Goal: Task Accomplishment & Management: Use online tool/utility

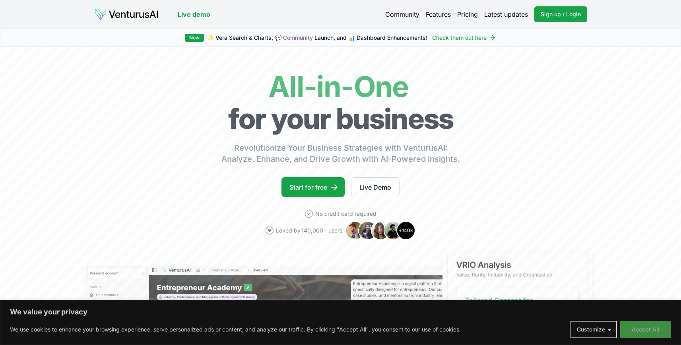
click at [656, 329] on button "Accept All" at bounding box center [646, 330] width 51 height 18
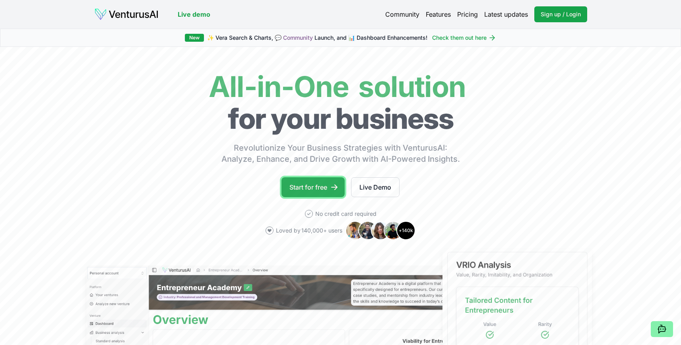
click at [321, 188] on link "Start for free" at bounding box center [313, 187] width 63 height 20
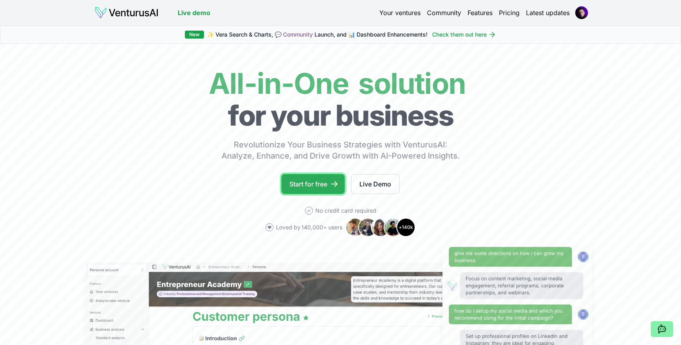
click at [334, 187] on icon at bounding box center [335, 184] width 8 height 8
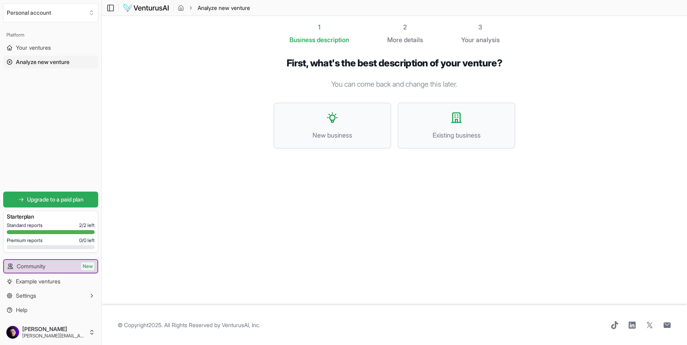
click at [78, 197] on span "Upgrade to a paid plan" at bounding box center [55, 200] width 56 height 8
click at [39, 49] on span "Your ventures" at bounding box center [33, 48] width 35 height 8
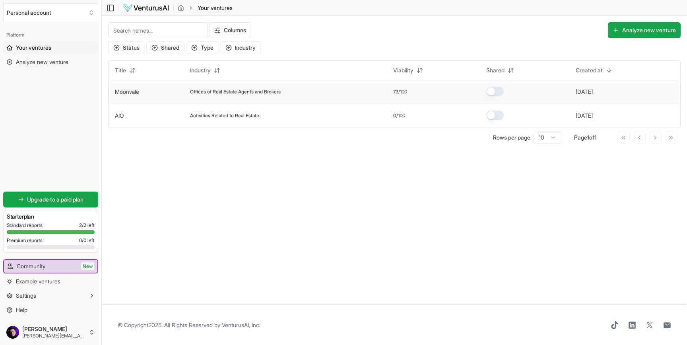
click at [233, 90] on span "Offices of Real Estate Agents and Brokers" at bounding box center [235, 92] width 91 height 6
click at [79, 196] on span "Upgrade to a paid plan" at bounding box center [55, 200] width 56 height 8
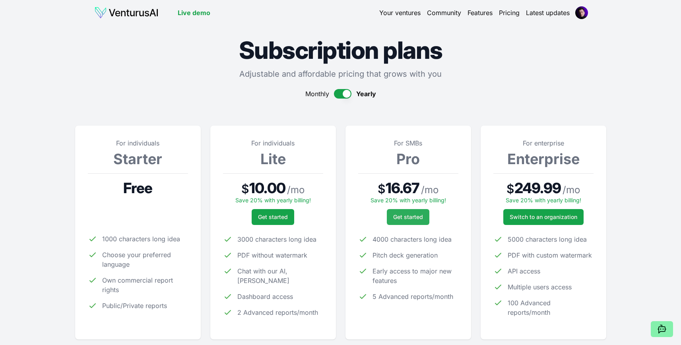
click at [403, 210] on button "Get started" at bounding box center [408, 217] width 43 height 16
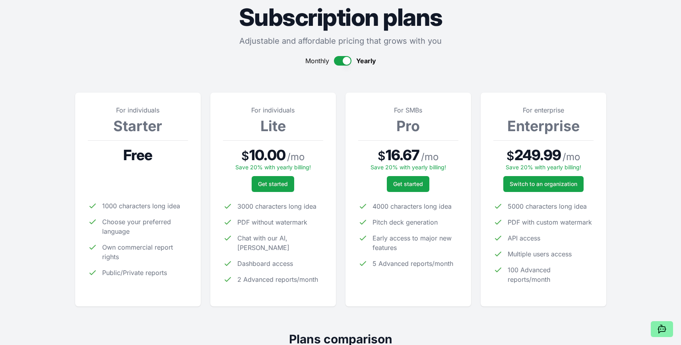
scroll to position [43, 0]
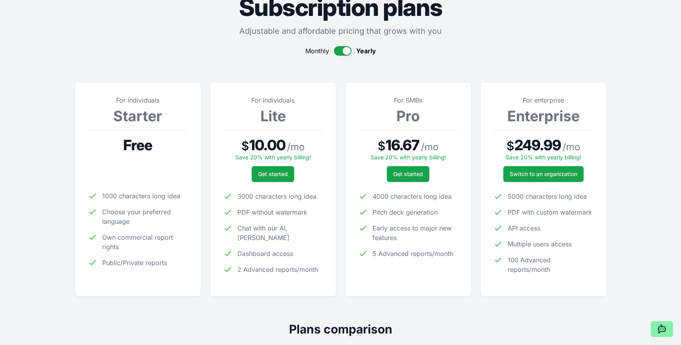
click at [344, 51] on button "button" at bounding box center [343, 51] width 18 height 10
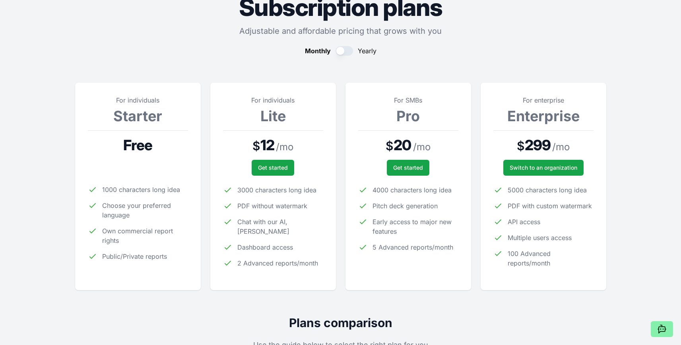
click at [341, 51] on button "button" at bounding box center [345, 51] width 18 height 10
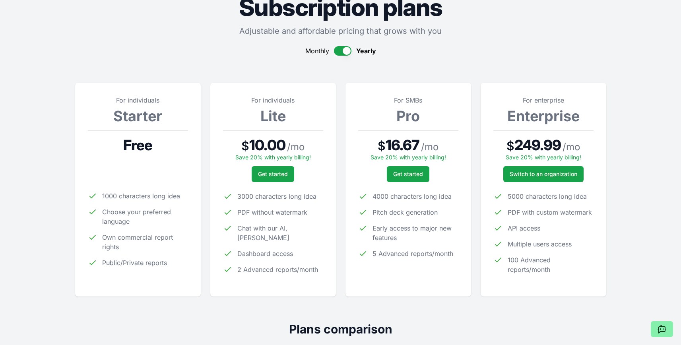
click at [341, 49] on button "button" at bounding box center [343, 51] width 18 height 10
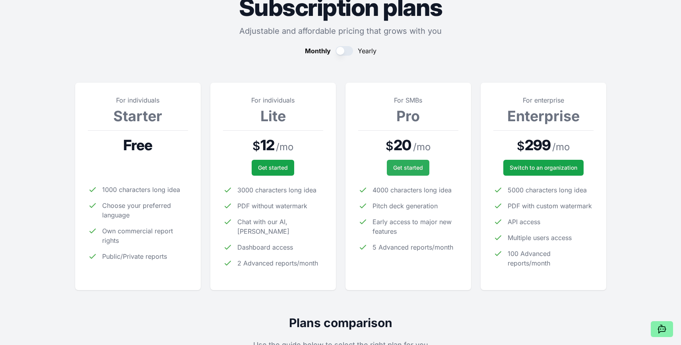
click at [409, 162] on button "Get started" at bounding box center [408, 168] width 43 height 16
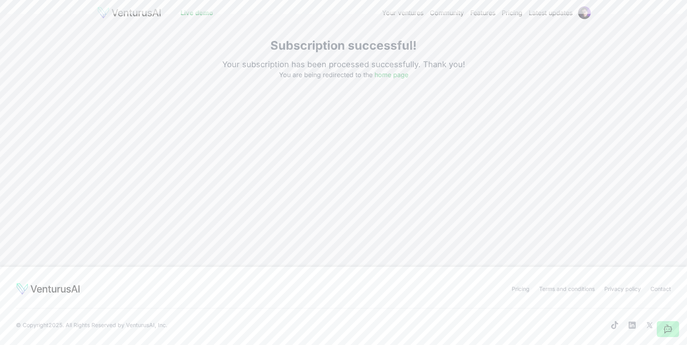
click at [475, 121] on div "Live demo Your ventures Community Features Pricing Latest updates Live demo Sub…" at bounding box center [343, 172] width 687 height 345
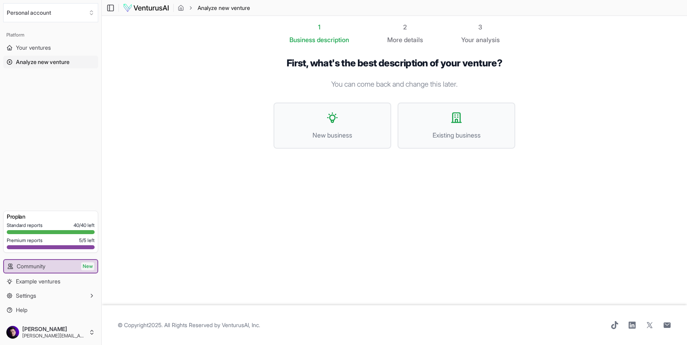
click at [171, 189] on section "1 Business description 2 More details 3 Your analysis First, what's the best de…" at bounding box center [395, 161] width 586 height 290
click at [349, 132] on span "New business" at bounding box center [332, 135] width 100 height 10
click at [437, 109] on button "Existing business" at bounding box center [457, 126] width 118 height 46
click at [318, 137] on span "New business" at bounding box center [332, 135] width 100 height 10
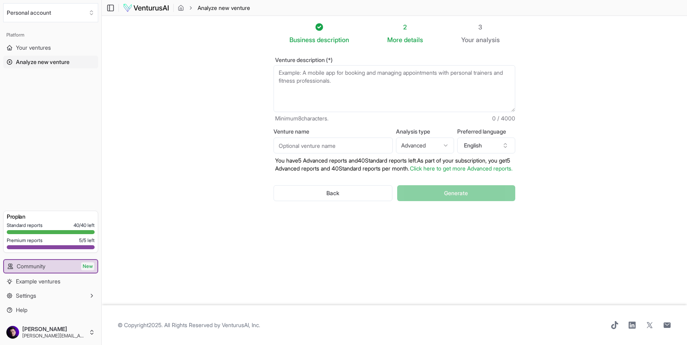
click at [359, 89] on textarea "Venture description (*)" at bounding box center [395, 88] width 242 height 47
drag, startPoint x: 327, startPoint y: 59, endPoint x: 271, endPoint y: 57, distance: 56.1
click at [272, 57] on div "Venture description (*) Minimum 8 characters. 0 / 4000 Venture name Analysis ty…" at bounding box center [394, 136] width 267 height 182
copy label "Venture description"
click at [446, 86] on textarea "Venture description (*)" at bounding box center [395, 88] width 242 height 47
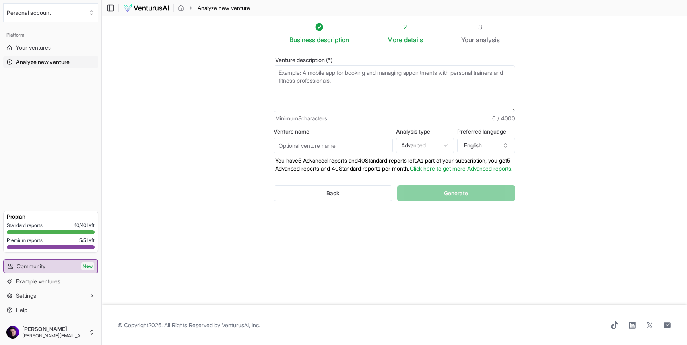
click at [377, 71] on textarea "Venture description (*)" at bounding box center [395, 88] width 242 height 47
paste textarea "L’ip dolors am c adipi-elitsedd eiusmodt incidid utl etdolore magn aliq ENIM ad…"
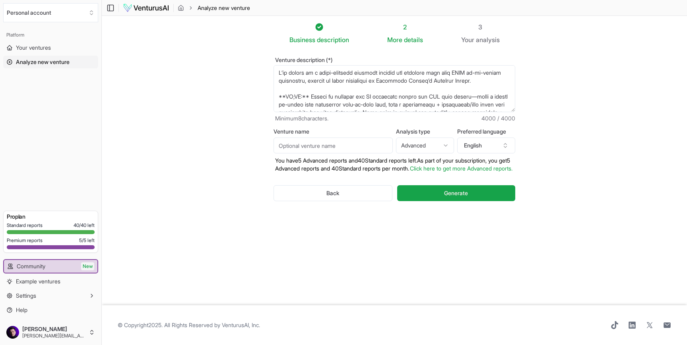
drag, startPoint x: 313, startPoint y: 91, endPoint x: 284, endPoint y: 80, distance: 31.6
click at [285, 80] on textarea "Venture description (*)" at bounding box center [395, 88] width 242 height 47
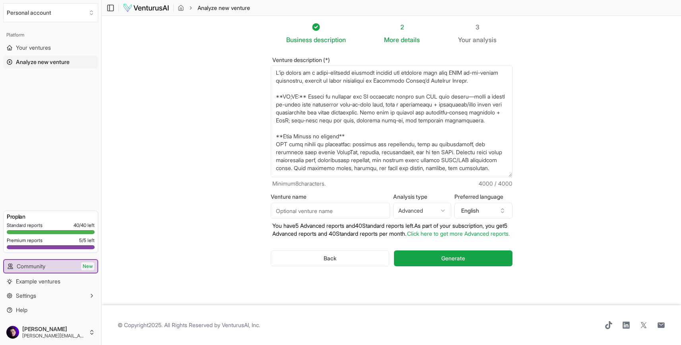
drag, startPoint x: 513, startPoint y: 109, endPoint x: 497, endPoint y: 298, distance: 188.8
click at [497, 279] on form "Venture description (*) Minimum 8 characters. 4000 / 4000 Venture name Analysis…" at bounding box center [392, 168] width 242 height 222
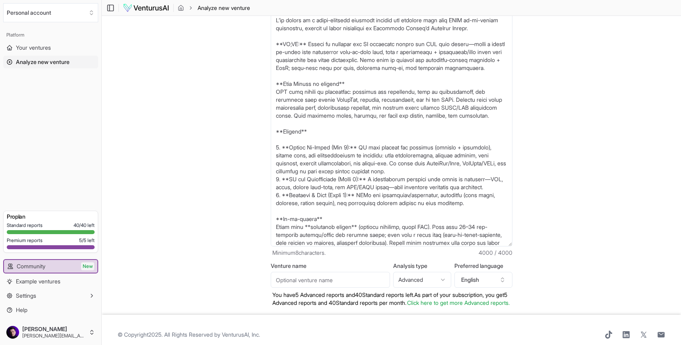
drag, startPoint x: 360, startPoint y: 81, endPoint x: 238, endPoint y: -36, distance: 168.5
click at [238, 0] on html "Personal account Platform Your ventures Analyze new venture Get started for fre…" at bounding box center [340, 172] width 681 height 345
click at [310, 37] on textarea "Venture description (*)" at bounding box center [392, 130] width 242 height 234
drag, startPoint x: 310, startPoint y: 36, endPoint x: 237, endPoint y: -32, distance: 99.6
click at [237, 0] on html "Personal account Platform Your ventures Analyze new venture Get started for fre…" at bounding box center [340, 172] width 681 height 345
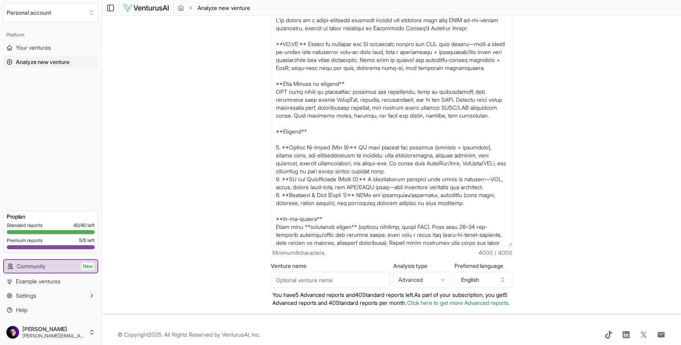
click at [317, 35] on textarea "Venture description (*)" at bounding box center [392, 130] width 242 height 234
click at [405, 85] on textarea "Venture description (*)" at bounding box center [392, 130] width 242 height 234
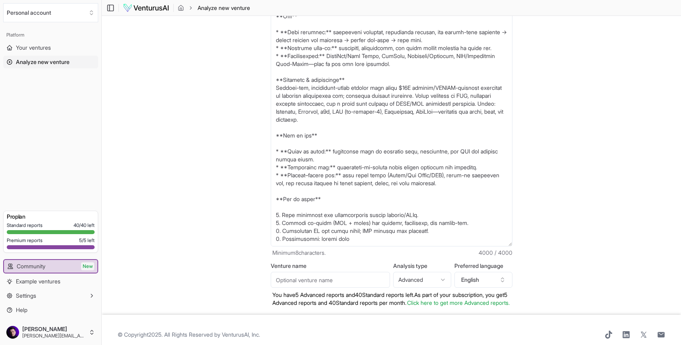
scroll to position [10, 0]
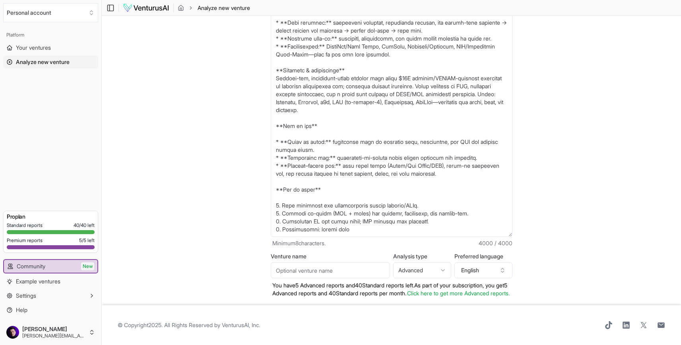
type textarea "L’ip dolors am c adipi-elitsedd eiusmodt incidid utl etdolore magn aliq ENIM ad…"
click at [341, 269] on input "Venture name" at bounding box center [330, 271] width 119 height 16
type input "RELIAN"
click at [422, 254] on label "Analysis type" at bounding box center [422, 257] width 58 height 6
click at [422, 263] on button "Advanced" at bounding box center [422, 271] width 58 height 16
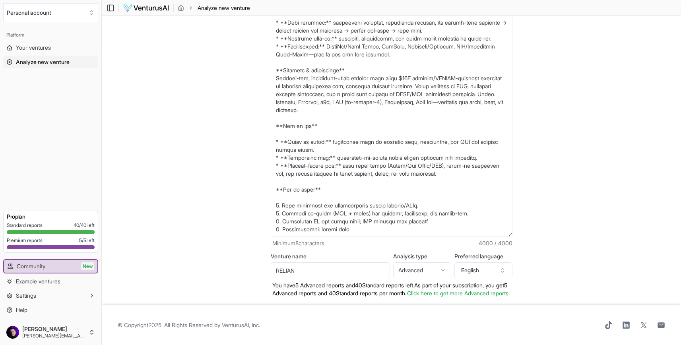
click at [422, 257] on div "Analysis type Advanced Advanced Standard" at bounding box center [422, 266] width 58 height 25
click at [422, 265] on html "Personal account Platform Your ventures Analyze new venture Get started for fre…" at bounding box center [340, 162] width 681 height 345
click at [472, 267] on button "English" at bounding box center [484, 271] width 58 height 16
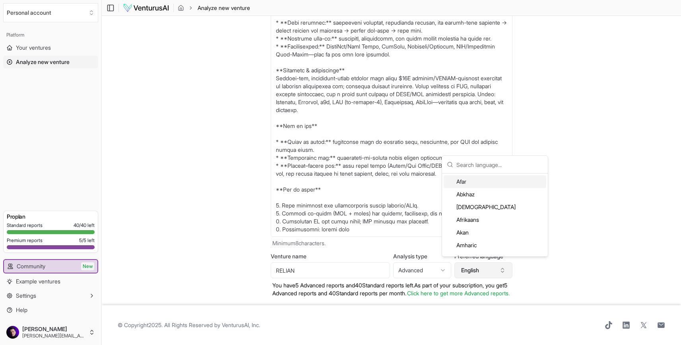
click at [476, 267] on button "English" at bounding box center [484, 271] width 58 height 16
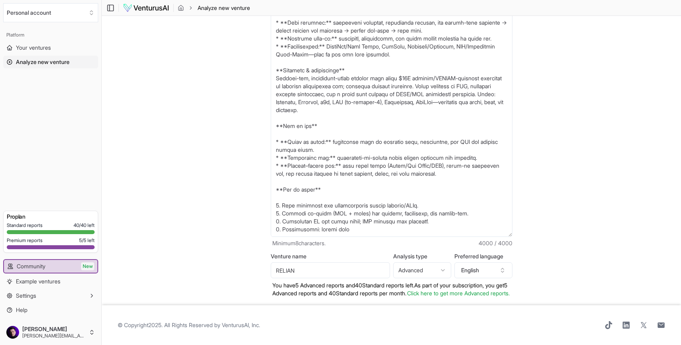
click at [551, 267] on section "Business description 2 More details 3 Your analysis Venture description (*) Min…" at bounding box center [392, 155] width 580 height 299
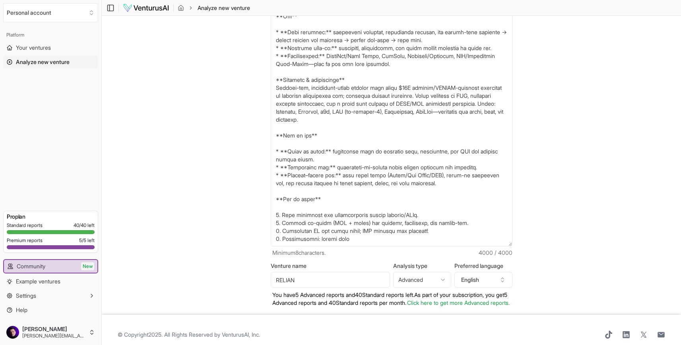
click at [581, 296] on section "Business description 2 More details 3 Your analysis Venture description (*) Min…" at bounding box center [392, 165] width 580 height 299
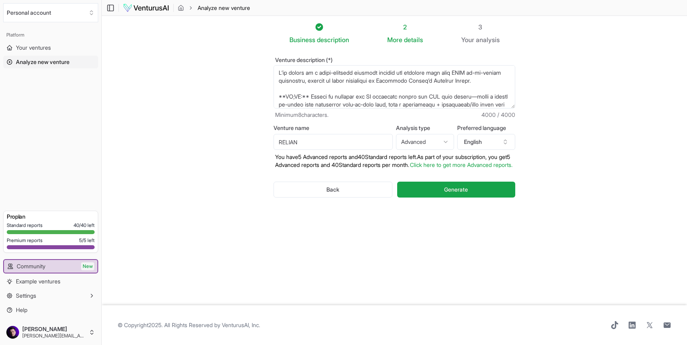
drag, startPoint x: 509, startPoint y: 231, endPoint x: 498, endPoint y: 39, distance: 192.8
click at [498, 37] on div "Business description 2 More details 3 Your analysis Venture description (*) Min…" at bounding box center [394, 160] width 267 height 277
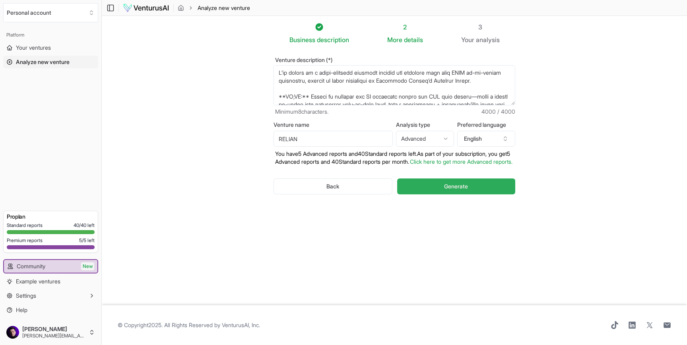
click at [447, 191] on span "Generate" at bounding box center [456, 187] width 24 height 8
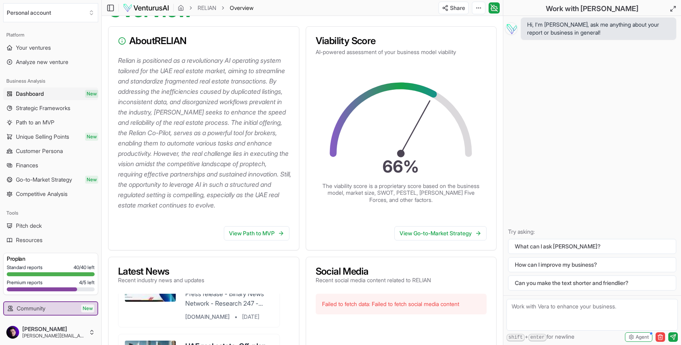
scroll to position [93, 0]
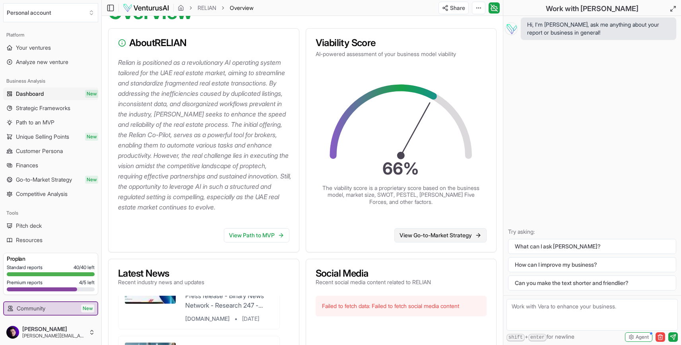
click at [411, 240] on link "View Go-to-Market Strategy" at bounding box center [441, 235] width 92 height 14
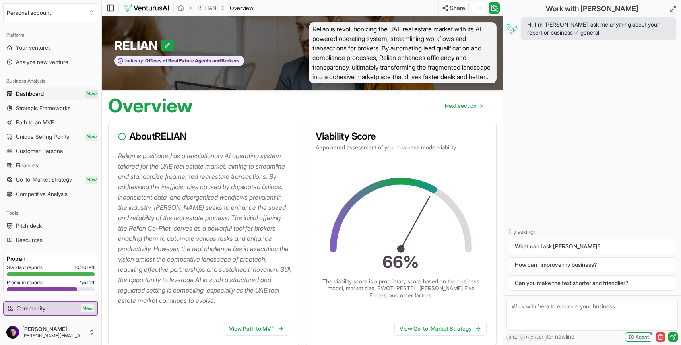
scroll to position [8, 0]
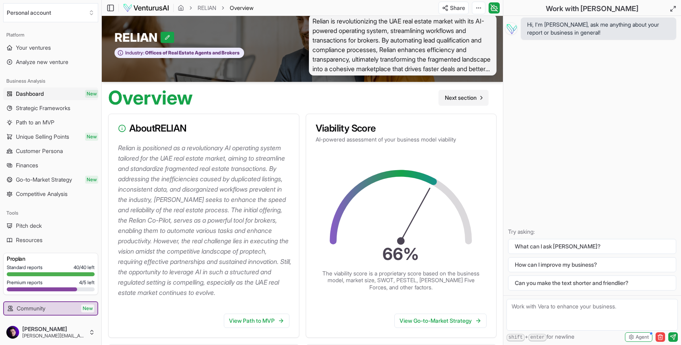
click at [463, 97] on span "Next section" at bounding box center [461, 98] width 32 height 8
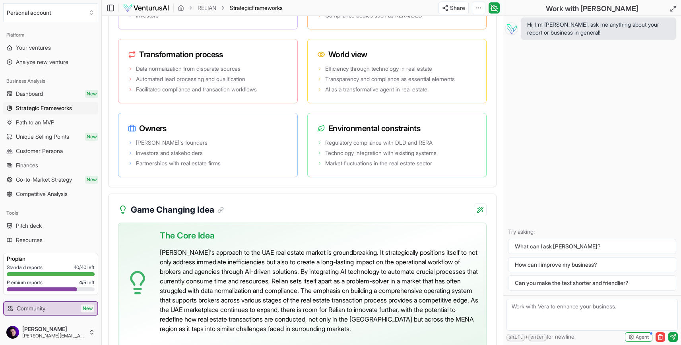
scroll to position [1733, 0]
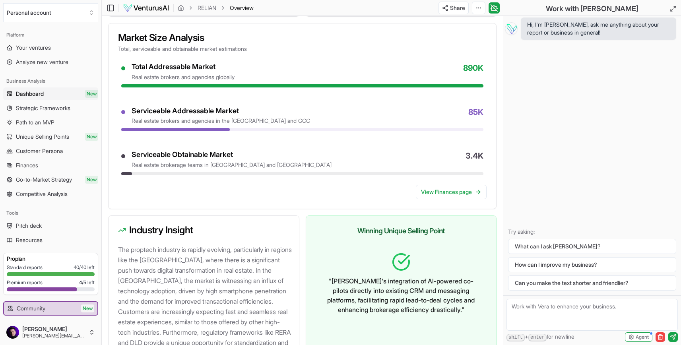
scroll to position [819, 0]
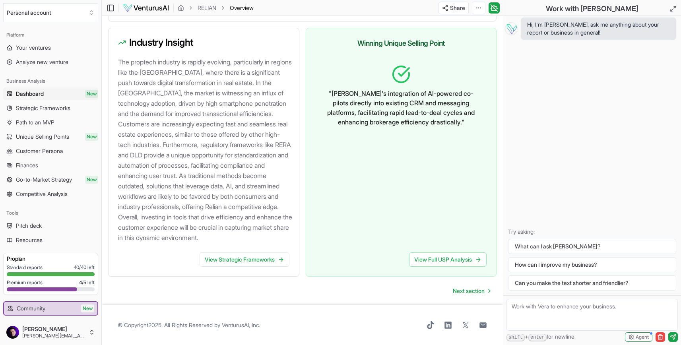
click at [522, 315] on textarea at bounding box center [592, 315] width 171 height 32
type textarea "what's"
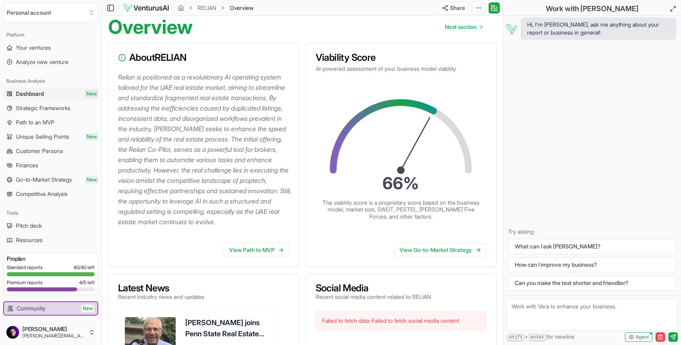
scroll to position [0, 0]
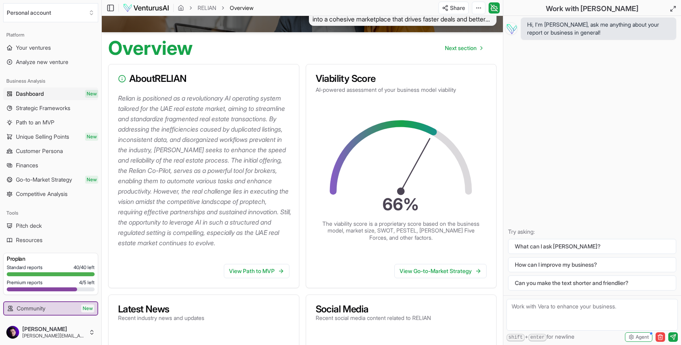
scroll to position [58, 0]
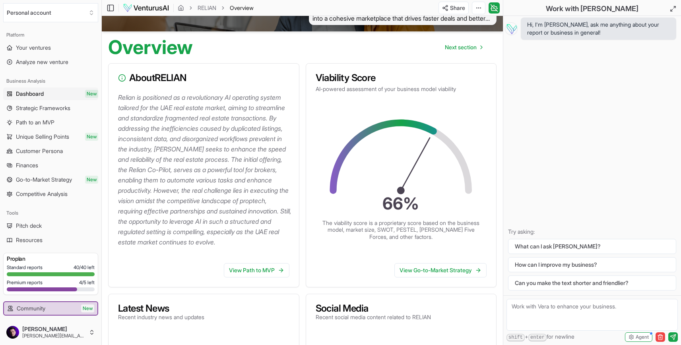
click at [536, 322] on textarea at bounding box center [592, 315] width 171 height 32
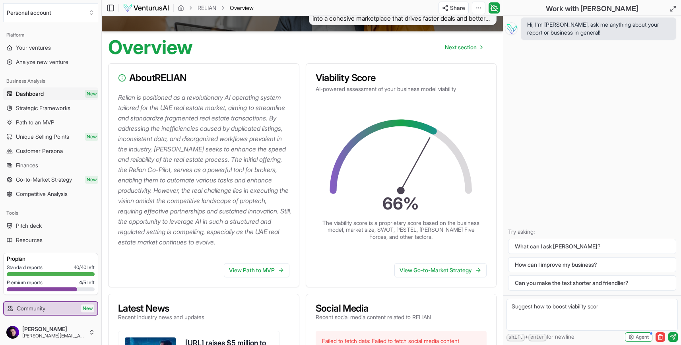
type textarea "Suggest how to boost viability score"
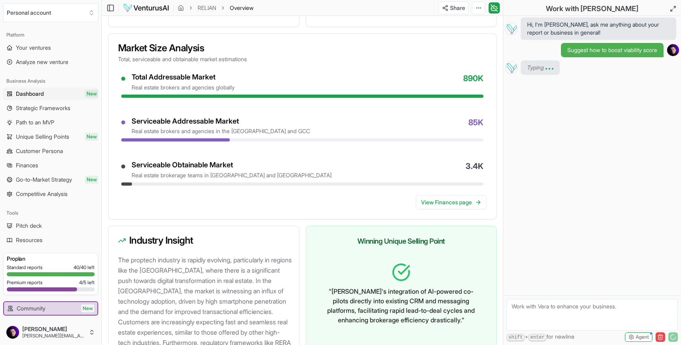
scroll to position [350, 0]
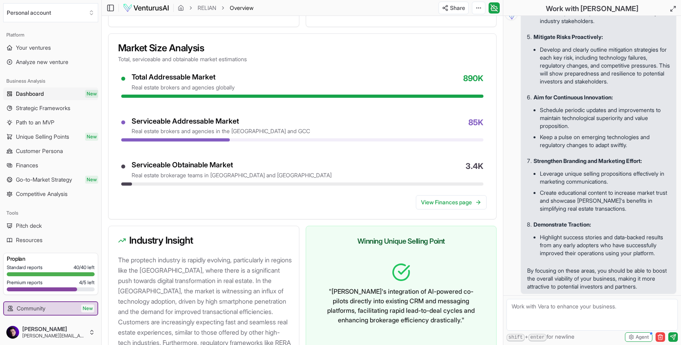
click at [514, 137] on div "To enhance the viability score of a business idea like Relian, which focuses on…" at bounding box center [592, 14] width 175 height 560
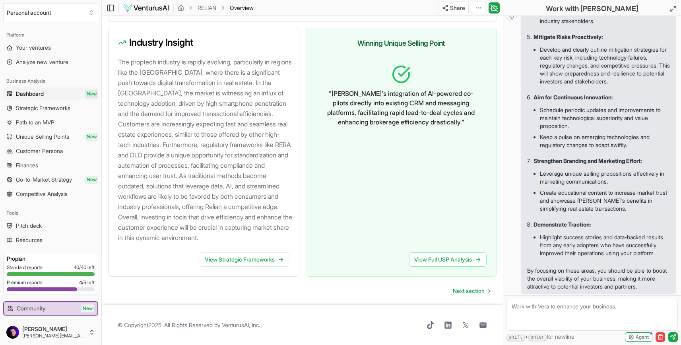
click at [527, 308] on textarea at bounding box center [592, 315] width 171 height 32
type textarea "We need to rework"
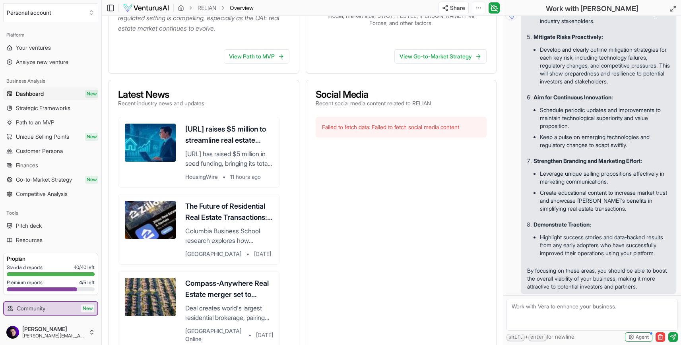
scroll to position [0, 0]
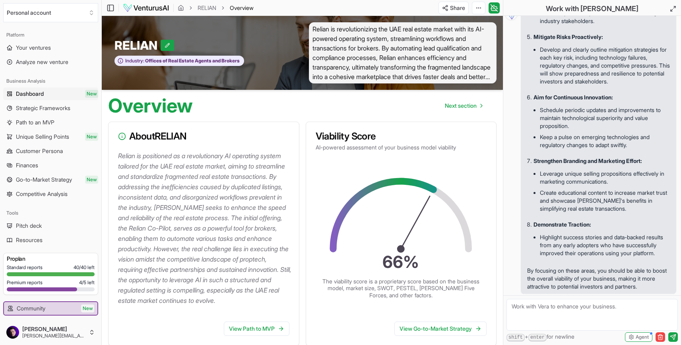
click at [548, 304] on textarea at bounding box center [592, 315] width 171 height 32
paste textarea "We need to rework"
click at [637, 339] on span "Agent" at bounding box center [642, 337] width 13 height 6
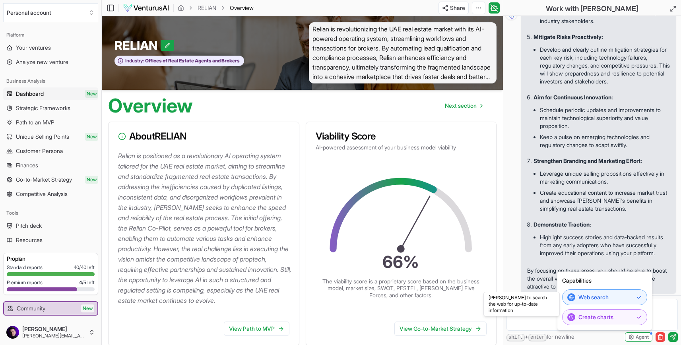
click at [662, 317] on textarea "We need to rework o" at bounding box center [592, 315] width 171 height 32
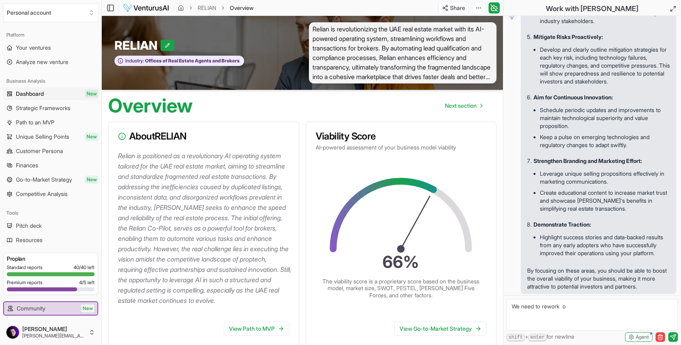
click at [607, 322] on textarea "We need to rework o" at bounding box center [592, 315] width 171 height 32
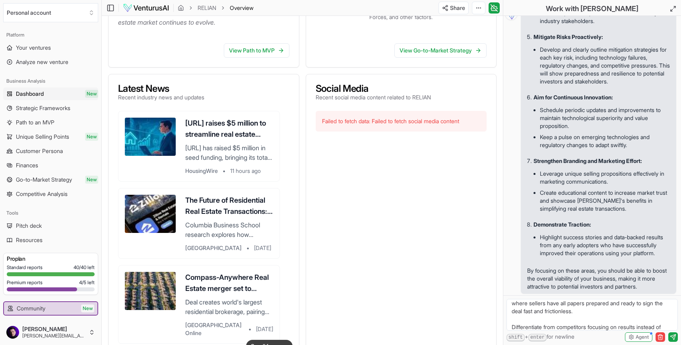
scroll to position [27, 0]
click at [623, 321] on textarea "Evaluate my idea: I want to focus on super-high-quality stock by trusted partne…" at bounding box center [592, 315] width 171 height 32
click at [576, 311] on textarea "Evaluate my idea: I want to focus on super-high-quality stock by trusted partne…" at bounding box center [592, 315] width 171 height 32
click at [598, 326] on textarea "Evaluate my idea: I want to focus on super-high-quality stock by trusted partne…" at bounding box center [592, 315] width 171 height 32
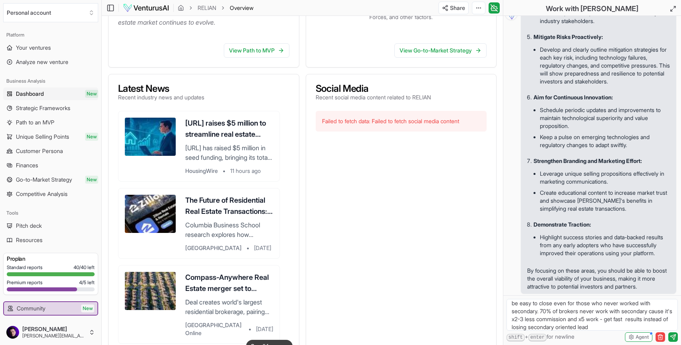
type textarea "Evaluate my idea: I want to focus on super-high-quality stock by trusted partne…"
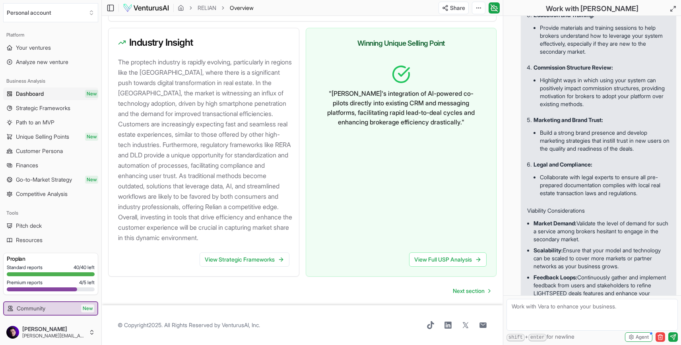
scroll to position [1270, 0]
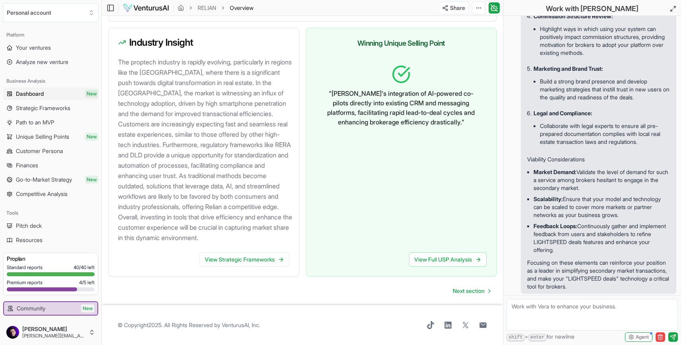
click at [544, 310] on textarea at bounding box center [592, 315] width 171 height 32
type textarea "rebuild out"
type textarea "Let's intergrate this idea as a main philosophy for go-to-market strategy"
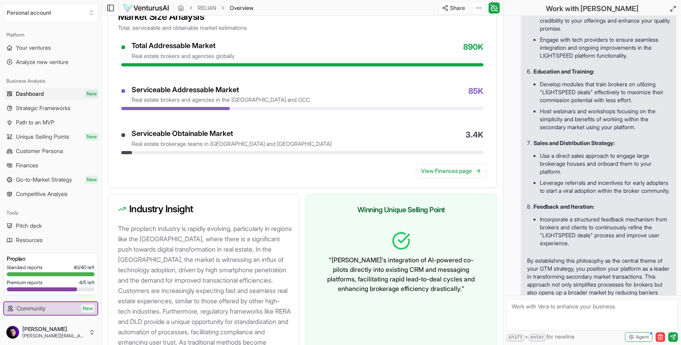
scroll to position [2017, 0]
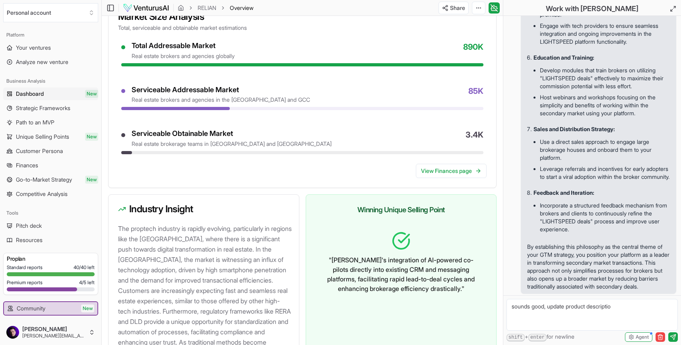
type textarea "sounds good, update product description"
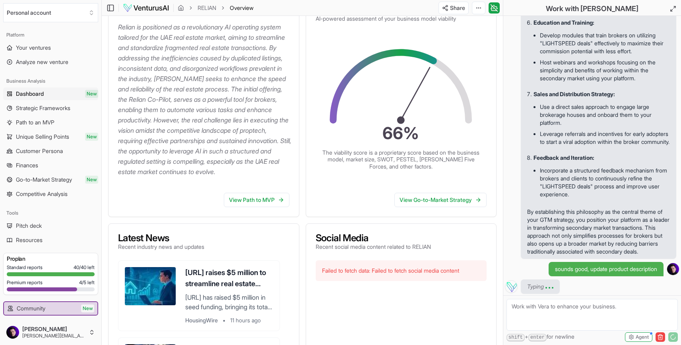
scroll to position [0, 0]
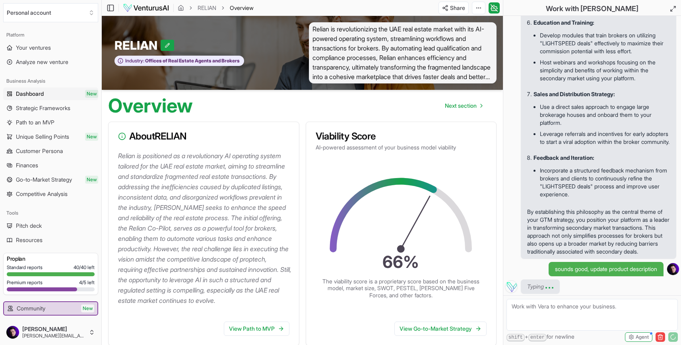
click at [368, 63] on span "Relian is revolutionizing the UAE real estate market with its AI-powered operat…" at bounding box center [403, 52] width 188 height 61
click at [461, 76] on span "Relian is revolutionizing the UAE real estate market with its AI-powered operat…" at bounding box center [403, 52] width 188 height 61
click at [477, 5] on html "We value your privacy We use cookies to enhance your browsing experience, serve…" at bounding box center [340, 172] width 681 height 345
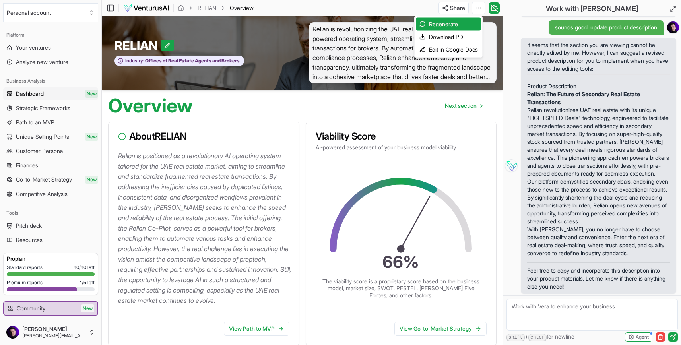
click at [592, 203] on html "We value your privacy We use cookies to enhance your browsing experience, serve…" at bounding box center [340, 172] width 681 height 345
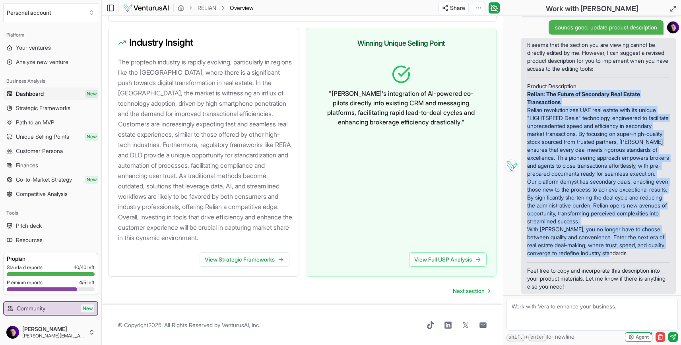
drag, startPoint x: 634, startPoint y: 255, endPoint x: 524, endPoint y: 80, distance: 207.5
click at [524, 80] on span "It seems that the section you are viewing cannot be directly edited by me. Howe…" at bounding box center [599, 166] width 156 height 256
copy div "Relian: The Future of Secondary Real Estate Transactions Relian revolutionizes …"
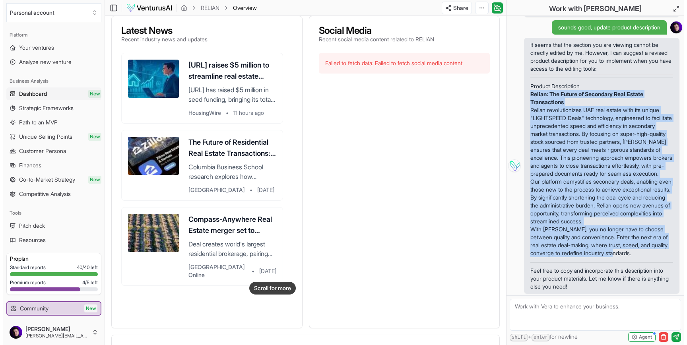
scroll to position [0, 0]
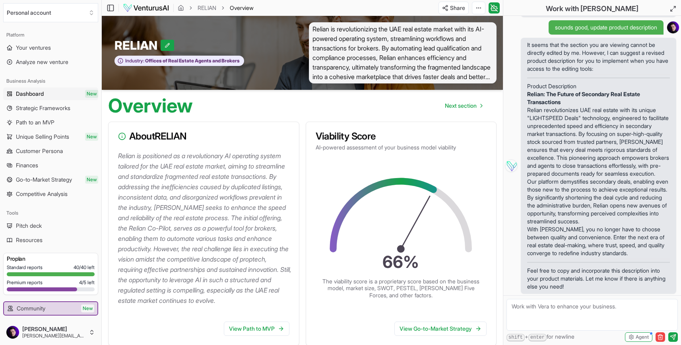
click at [372, 47] on span "Relian is revolutionizing the UAE real estate market with its AI-powered operat…" at bounding box center [403, 52] width 188 height 61
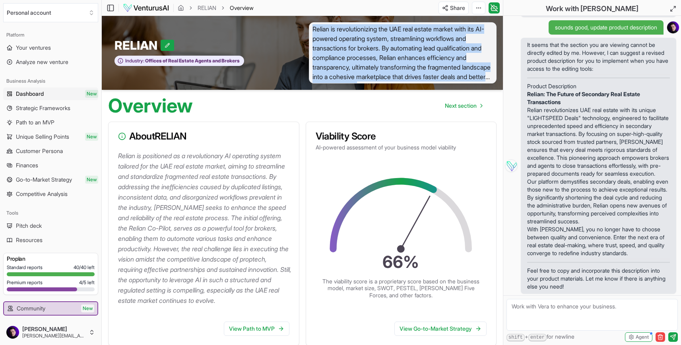
click at [372, 47] on span "Relian is revolutionizing the UAE real estate market with its AI-powered operat…" at bounding box center [403, 52] width 188 height 61
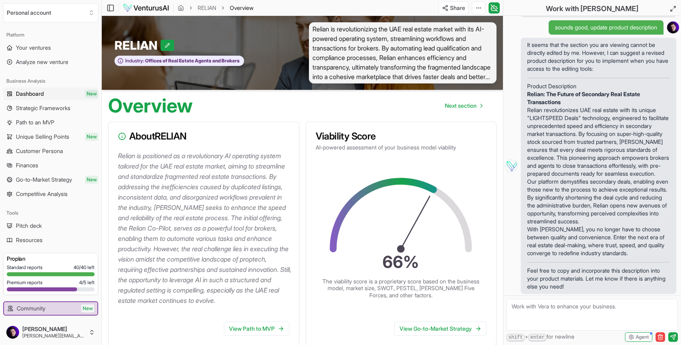
click at [372, 47] on span "Relian is revolutionizing the UAE real estate market with its AI-powered operat…" at bounding box center [403, 52] width 188 height 61
click at [480, 8] on html "We value your privacy We use cookies to enhance your browsing experience, serve…" at bounding box center [340, 172] width 681 height 345
click at [457, 23] on div "Regenerate" at bounding box center [449, 24] width 65 height 13
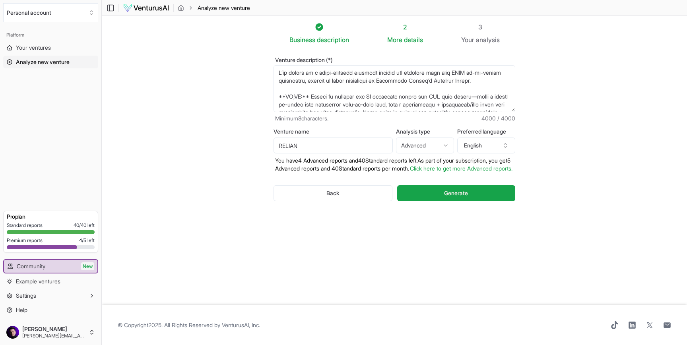
click at [389, 96] on textarea "Venture description (*)" at bounding box center [395, 88] width 242 height 47
paste textarea "Relian: The Future of Secondary Real Estate Transactions Relian revolutionizes …"
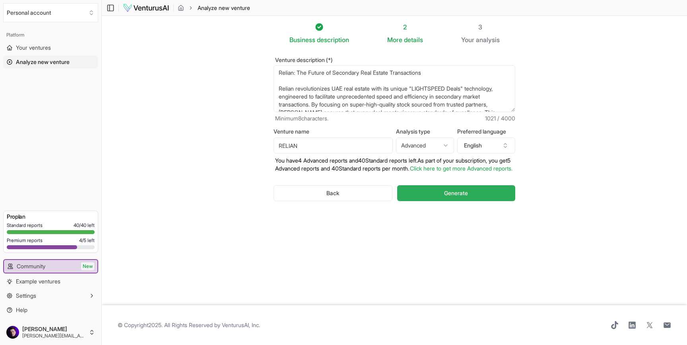
type textarea "Relian: The Future of Secondary Real Estate Transactions Relian revolutionizes …"
click at [446, 197] on span "Generate" at bounding box center [456, 193] width 24 height 8
